Goal: Transaction & Acquisition: Purchase product/service

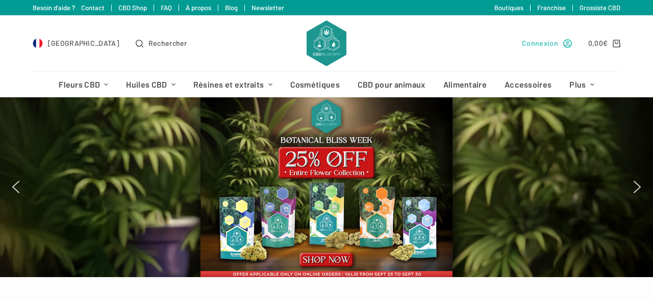
click at [535, 42] on span "Connexion" at bounding box center [540, 43] width 36 height 12
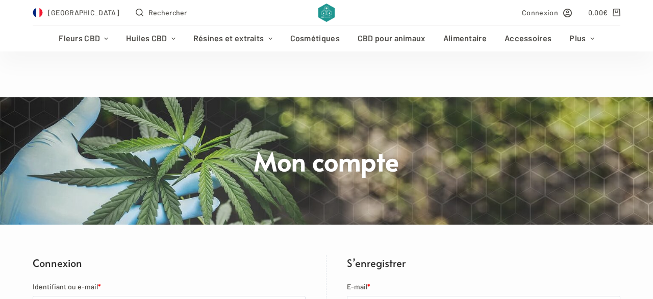
scroll to position [106, 0]
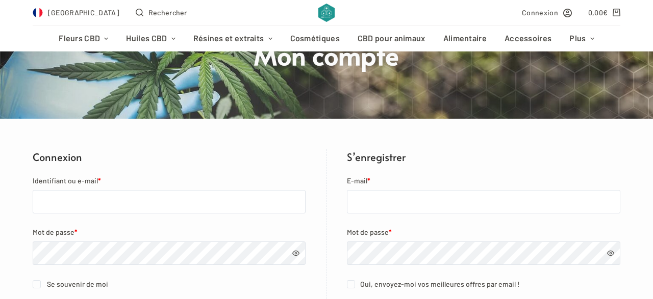
click at [92, 204] on input "Identifiant ou e-mail *" at bounding box center [169, 201] width 273 height 23
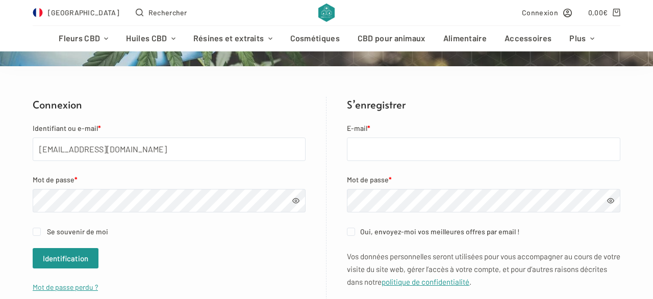
scroll to position [159, 0]
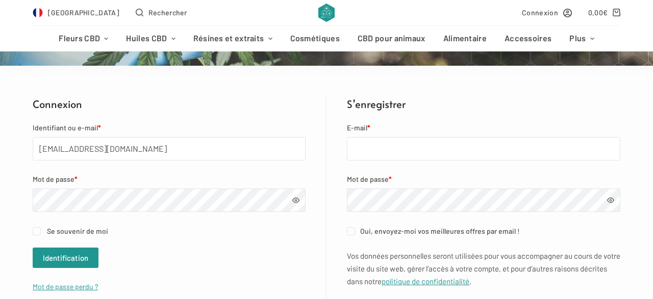
type input "[EMAIL_ADDRESS][DOMAIN_NAME]"
click at [58, 226] on label "Se souvenir de moi" at bounding box center [169, 231] width 273 height 12
click at [41, 227] on input "Se souvenir de moi" at bounding box center [37, 231] width 8 height 8
checkbox input "true"
click at [55, 256] on button "Identification" at bounding box center [66, 258] width 66 height 20
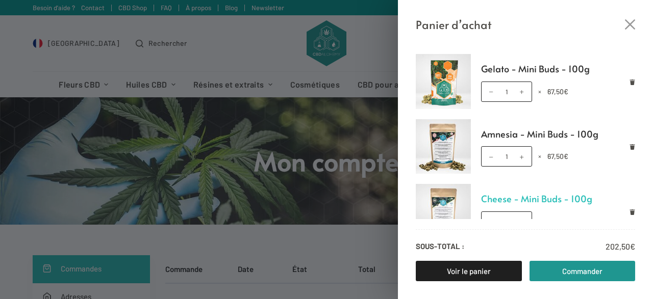
scroll to position [19, 0]
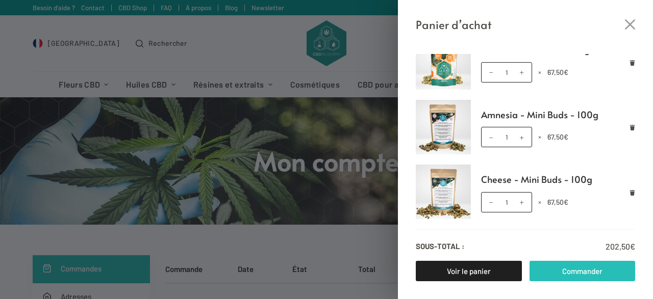
click at [594, 275] on link "Commander" at bounding box center [582, 271] width 106 height 20
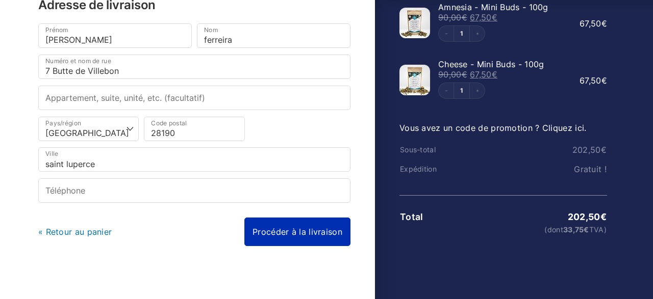
scroll to position [132, 0]
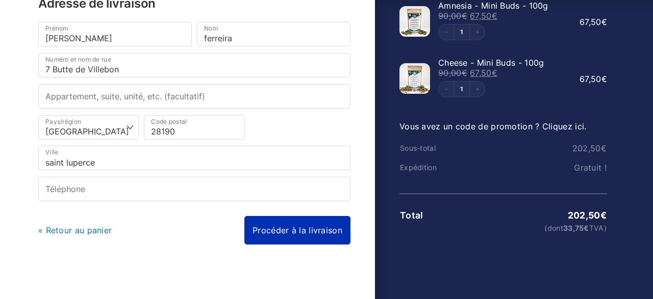
click at [306, 223] on link "Procéder à la livraison" at bounding box center [297, 230] width 106 height 29
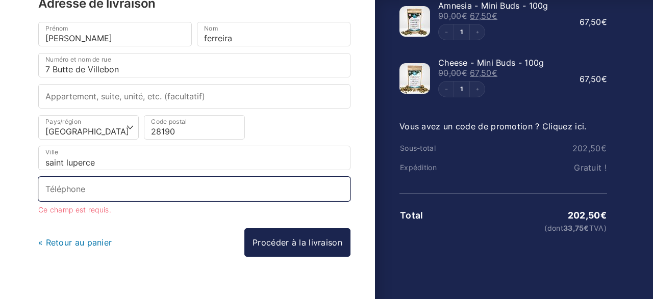
click at [207, 180] on input "Téléphone *" at bounding box center [194, 189] width 312 height 24
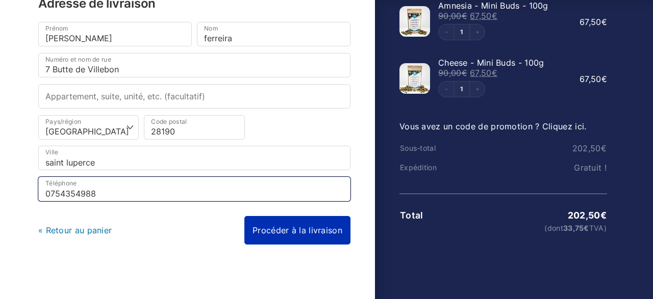
type input "0754354988"
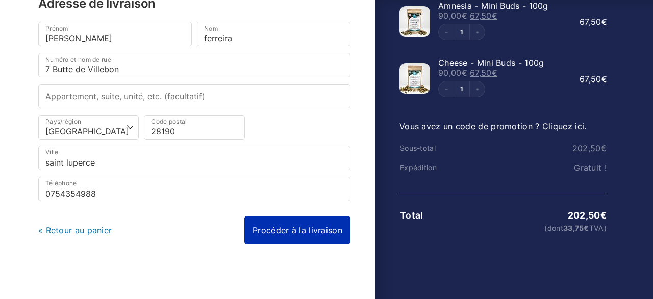
click at [276, 235] on link "Procéder à la livraison" at bounding box center [297, 230] width 106 height 29
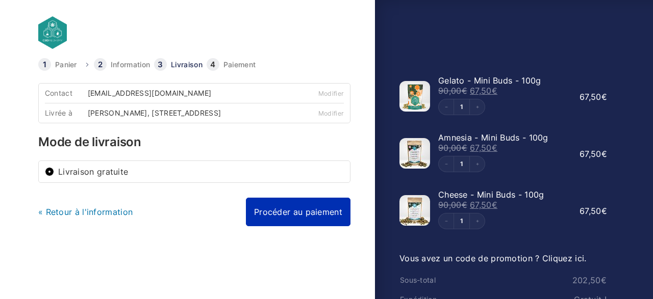
click at [295, 219] on link "Procéder au paiement" at bounding box center [298, 212] width 105 height 29
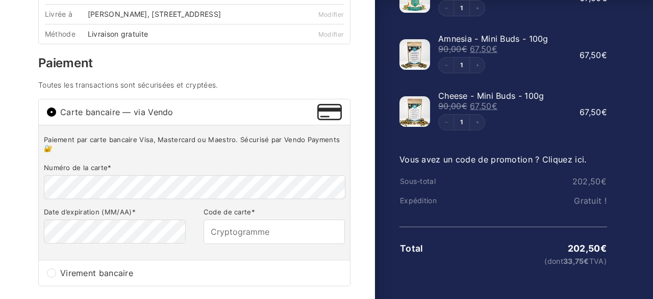
scroll to position [106, 0]
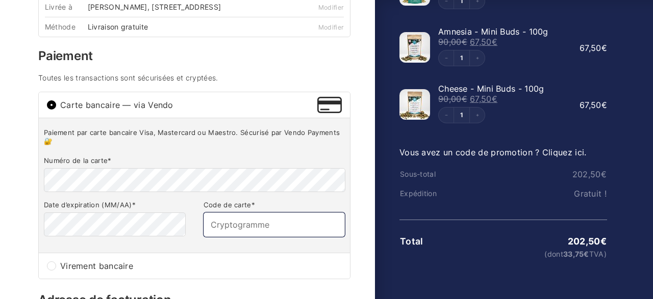
click at [230, 233] on input "Code de carte *" at bounding box center [274, 225] width 141 height 24
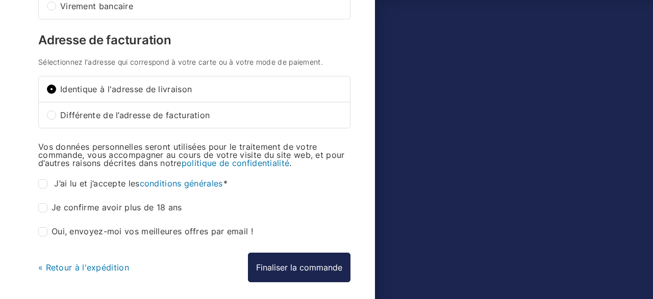
scroll to position [371, 0]
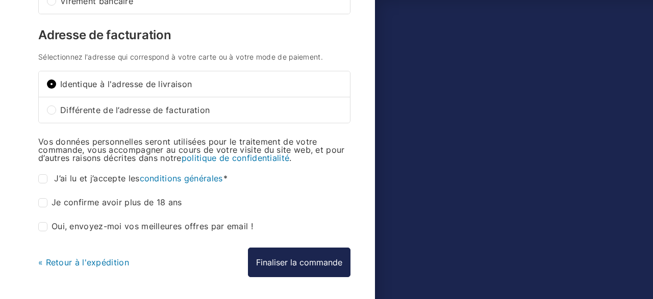
type input "207"
click at [45, 182] on input "J’ai lu et j’accepte les conditions générales *" at bounding box center [42, 178] width 9 height 9
checkbox input "true"
click at [37, 205] on div "Panier Information Livraison Paiement Information Bon retour, mathieu ferreira …" at bounding box center [205, 12] width 339 height 650
click at [40, 207] on input "Je confirme avoir plus de 18 ans *" at bounding box center [42, 202] width 9 height 9
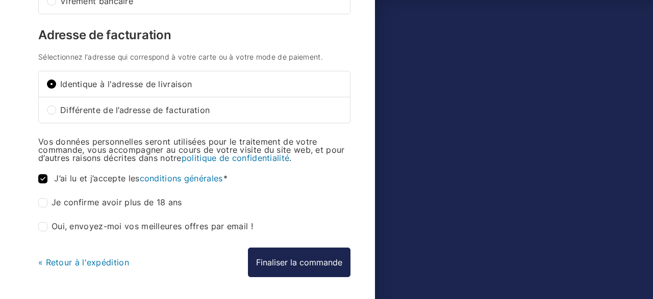
checkbox input "true"
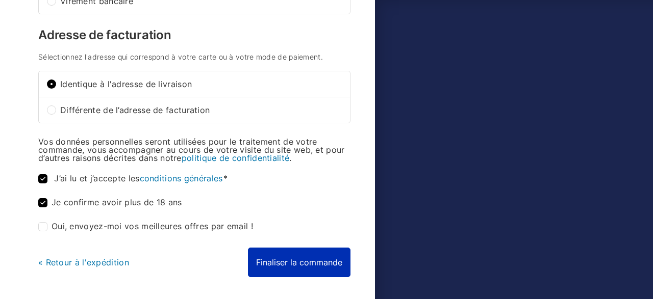
click at [320, 263] on button "Finaliser la commande" at bounding box center [299, 263] width 103 height 30
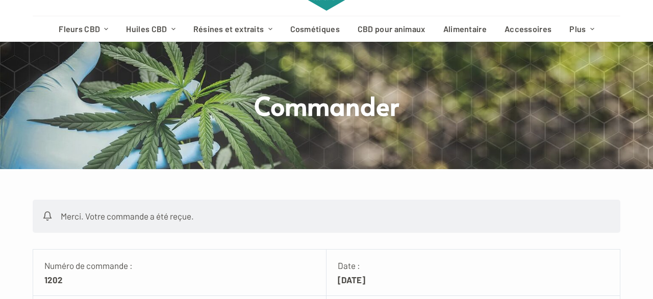
scroll to position [212, 0]
